Goal: Navigation & Orientation: Find specific page/section

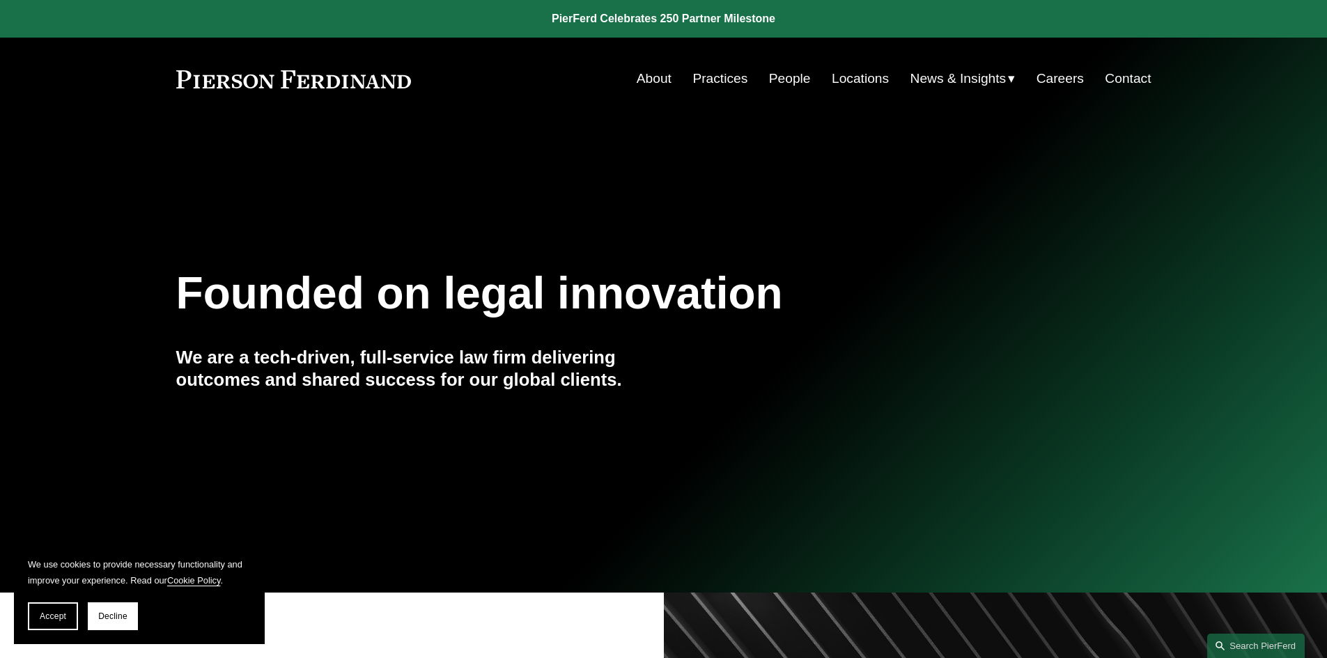
click at [666, 79] on link "About" at bounding box center [654, 78] width 35 height 26
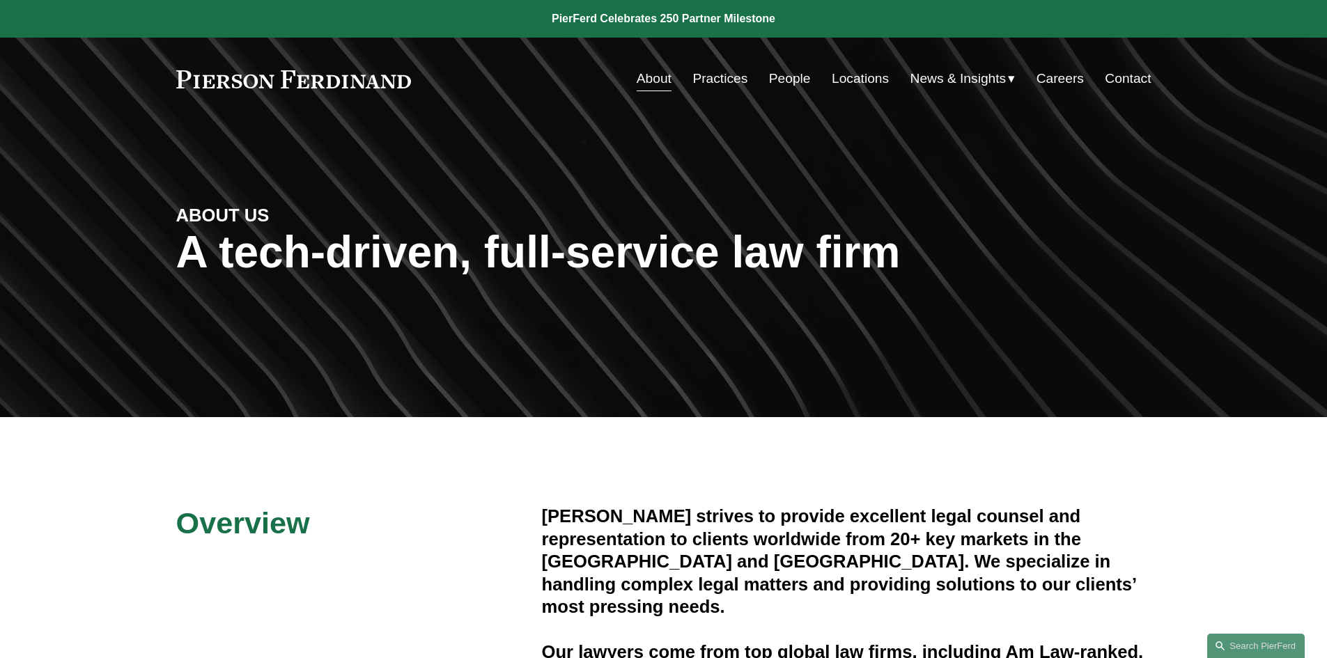
click at [854, 70] on link "Locations" at bounding box center [860, 78] width 57 height 26
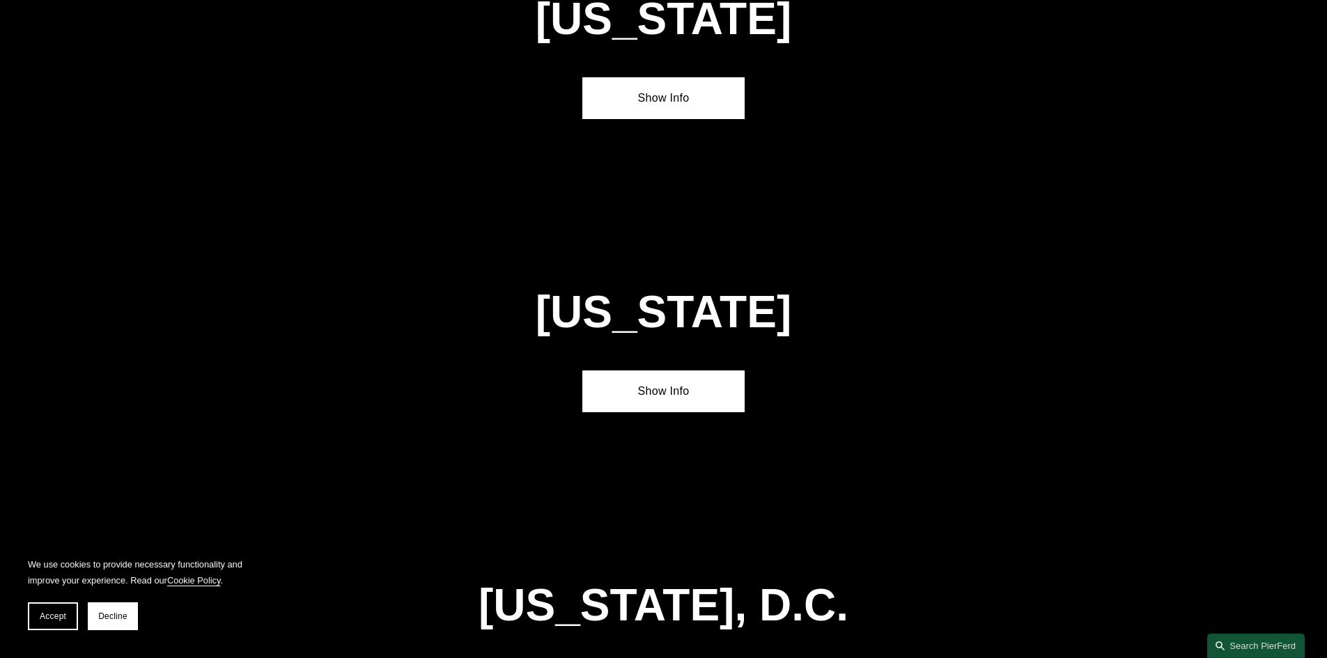
scroll to position [5874, 0]
